Goal: Check status

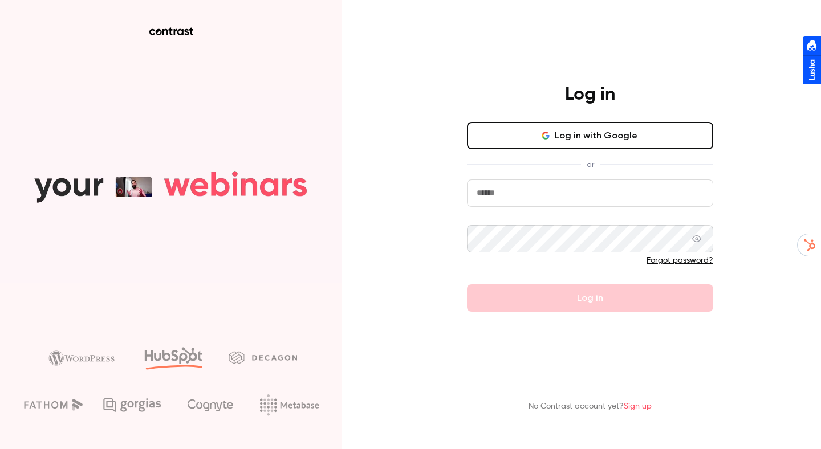
type input "**********"
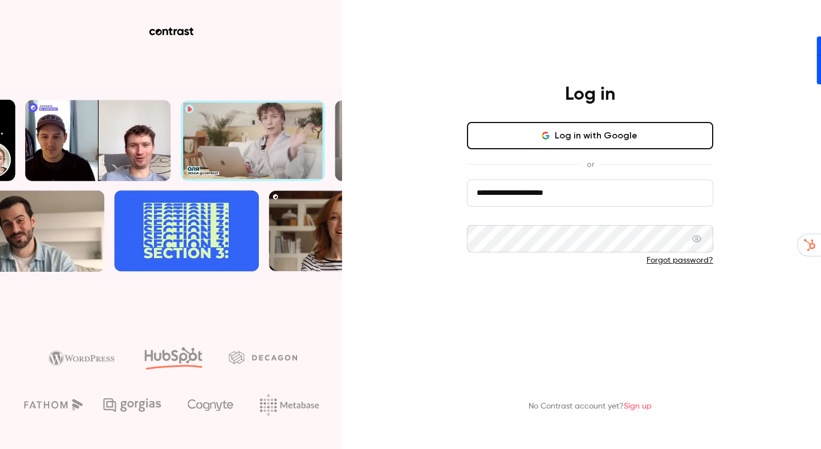
click at [612, 299] on button "Log in" at bounding box center [590, 297] width 246 height 27
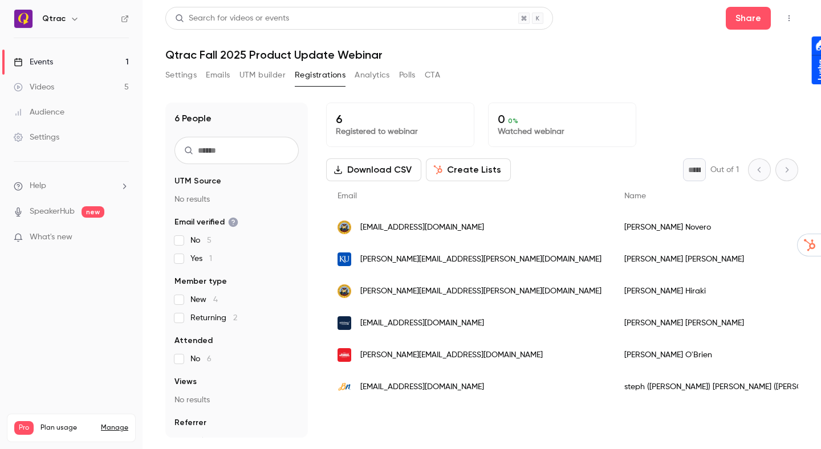
click at [672, 28] on div "Search for videos or events Share" at bounding box center [481, 18] width 633 height 23
